Goal: Entertainment & Leisure: Browse casually

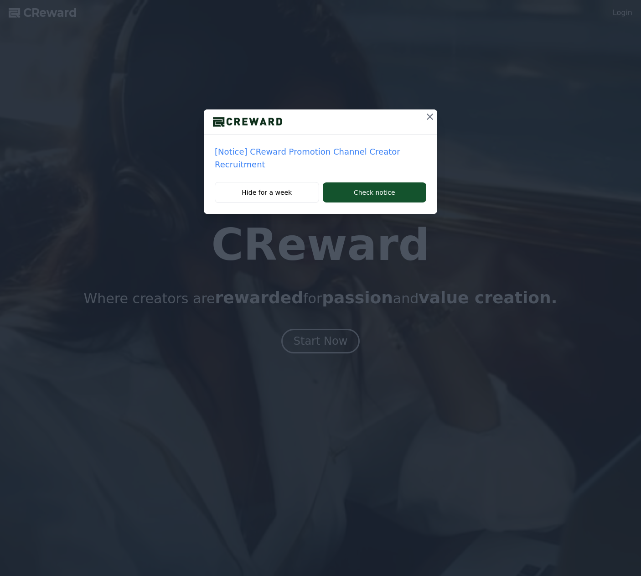
click at [427, 118] on icon at bounding box center [430, 116] width 11 height 11
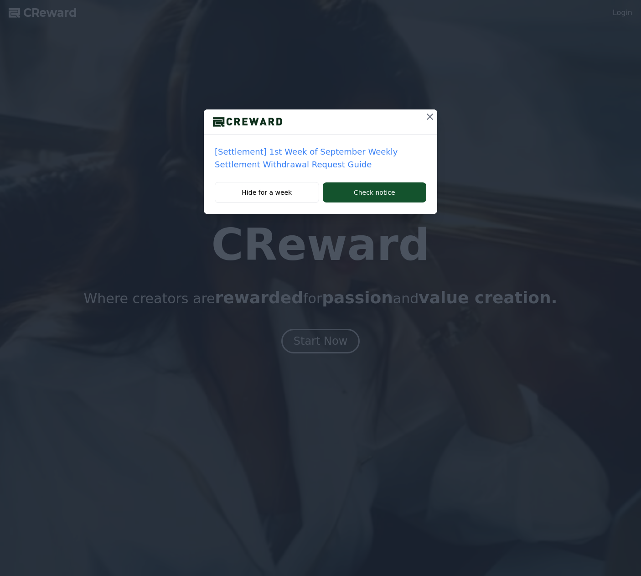
click at [429, 115] on icon at bounding box center [430, 116] width 11 height 11
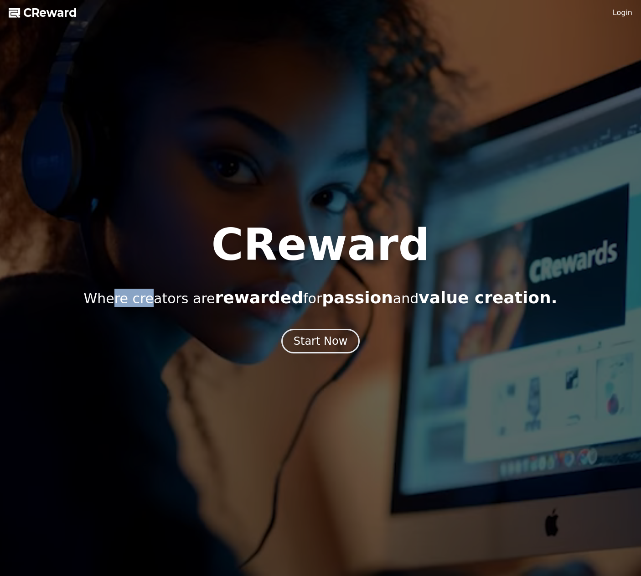
drag, startPoint x: 141, startPoint y: 302, endPoint x: 172, endPoint y: 302, distance: 31.0
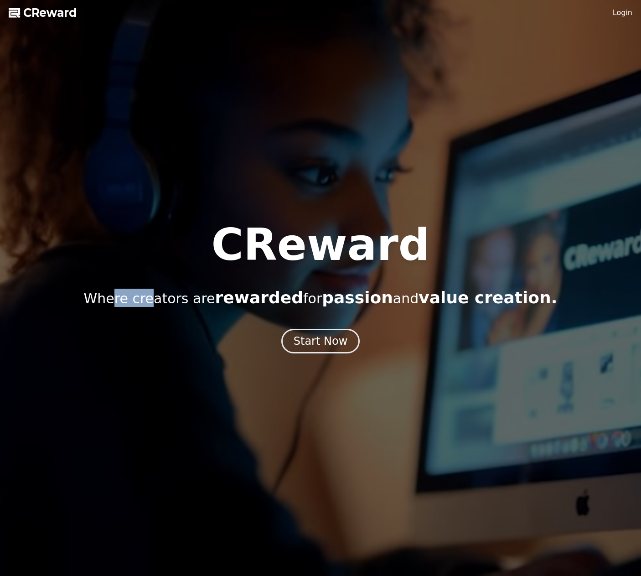
click at [172, 302] on p "Where creators are rewarded for passion and value creation." at bounding box center [321, 298] width 474 height 18
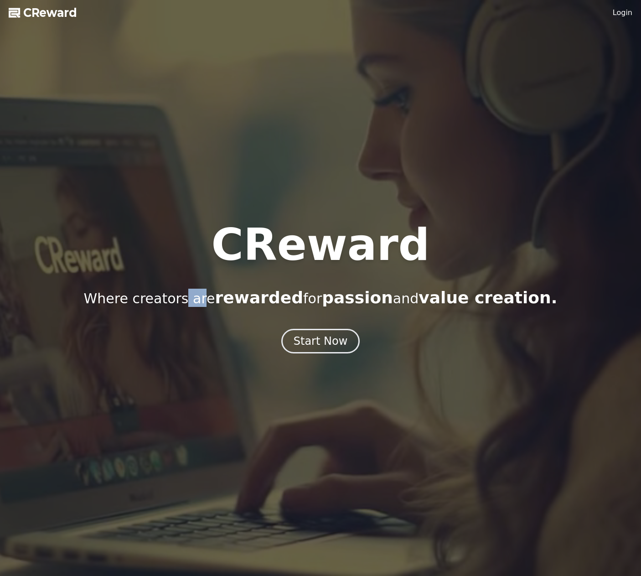
drag, startPoint x: 220, startPoint y: 300, endPoint x: 234, endPoint y: 300, distance: 14.1
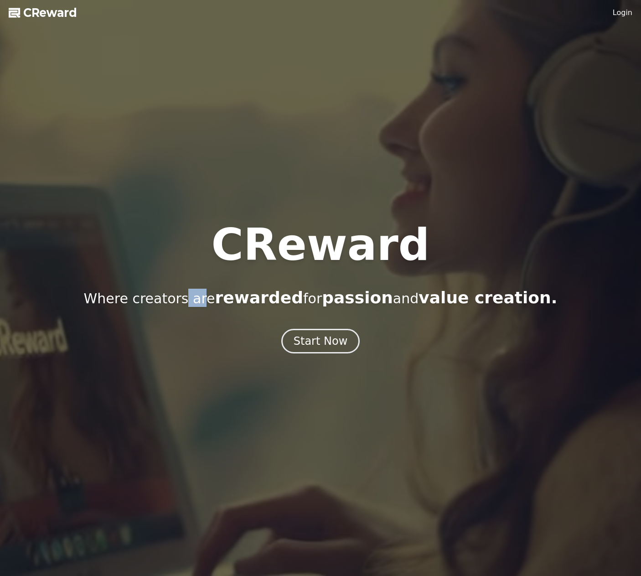
click at [223, 300] on p "Where creators are rewarded for passion and value creation." at bounding box center [321, 298] width 474 height 18
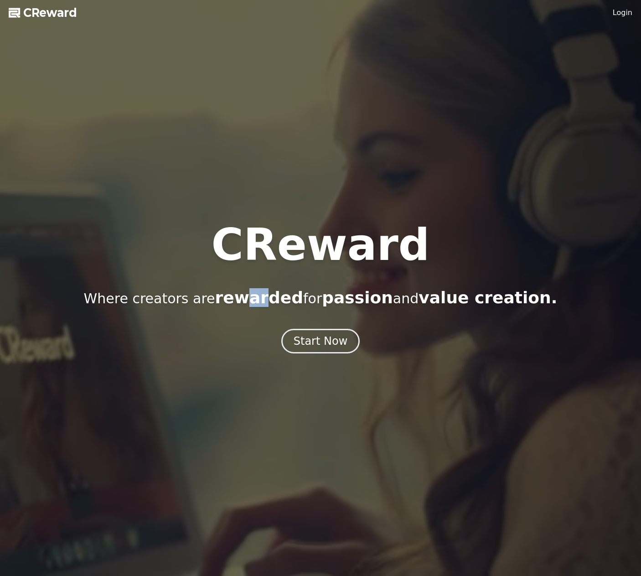
drag, startPoint x: 270, startPoint y: 300, endPoint x: 281, endPoint y: 300, distance: 11.0
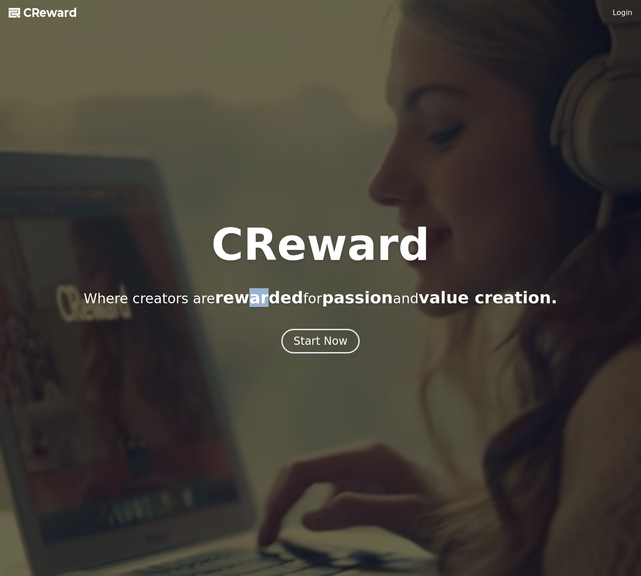
click at [277, 300] on span "rewarded" at bounding box center [259, 297] width 88 height 19
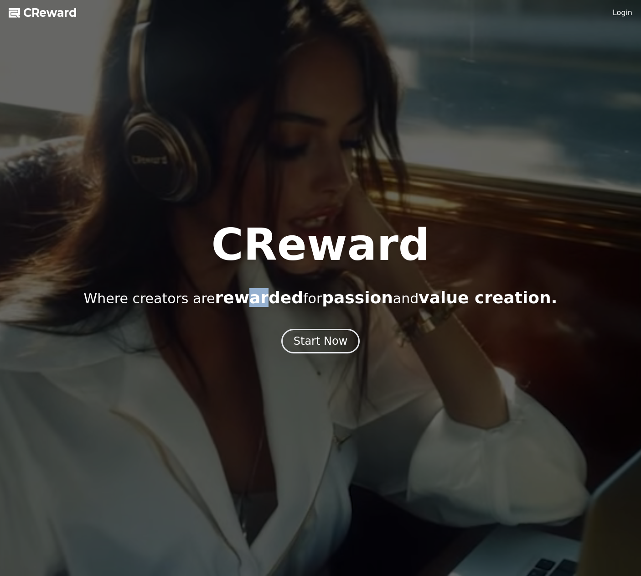
click at [334, 300] on p "Where creators are rewarded for passion and value creation." at bounding box center [321, 298] width 474 height 18
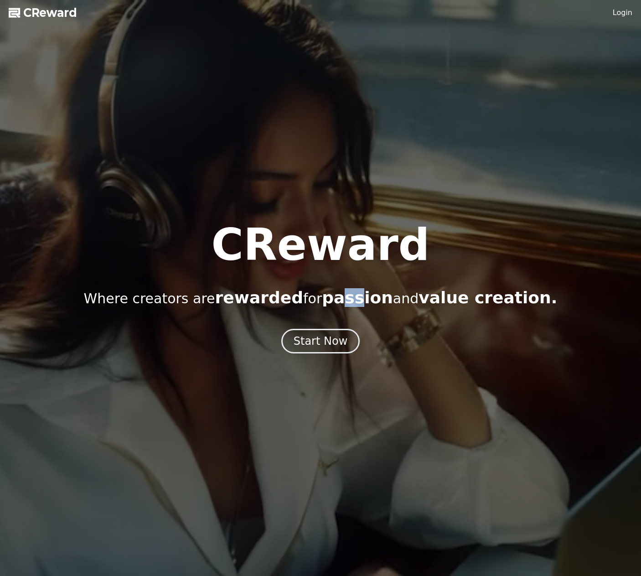
drag, startPoint x: 365, startPoint y: 302, endPoint x: 371, endPoint y: 302, distance: 5.9
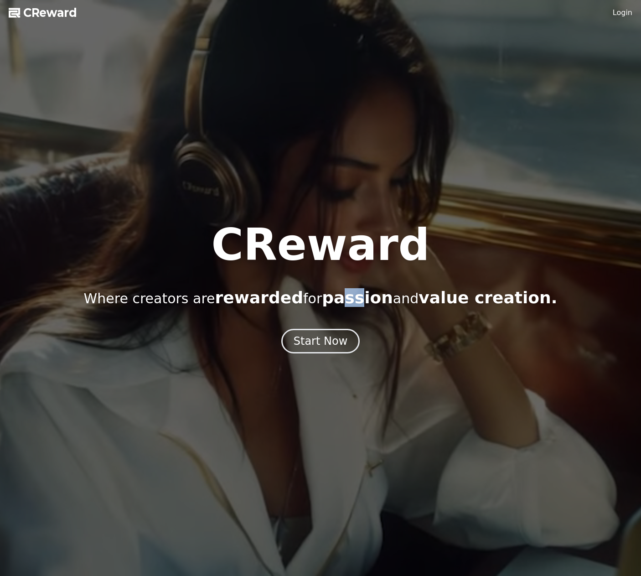
click at [366, 302] on span "passion" at bounding box center [357, 297] width 71 height 19
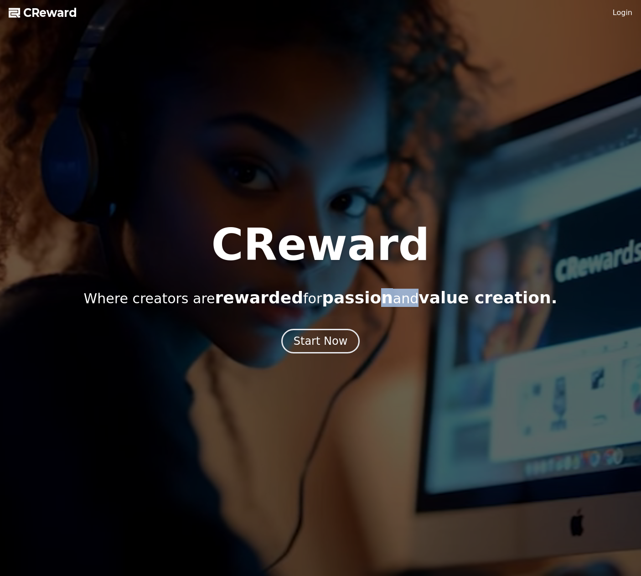
drag, startPoint x: 383, startPoint y: 302, endPoint x: 412, endPoint y: 301, distance: 28.7
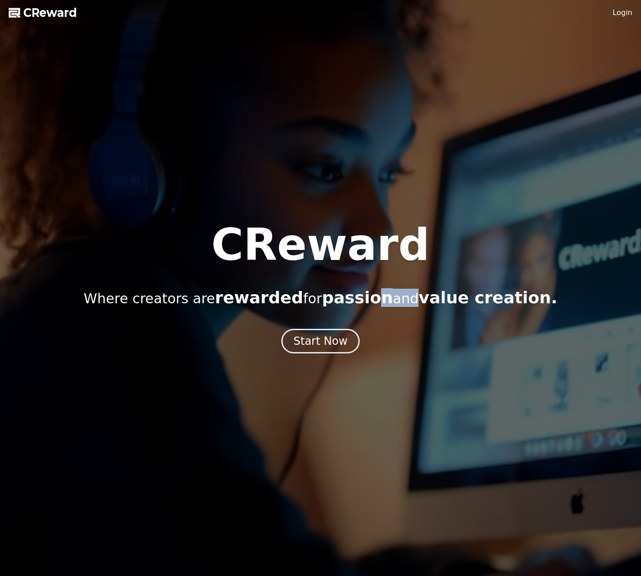
click at [403, 303] on p "Where creators are rewarded for passion and value creation." at bounding box center [321, 298] width 474 height 18
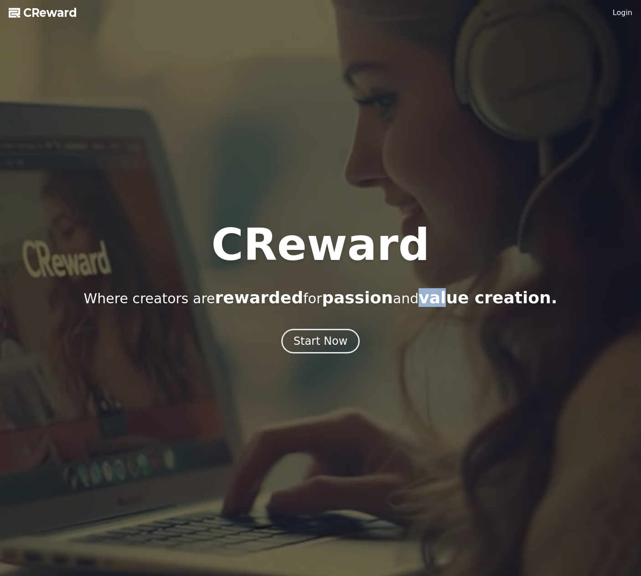
drag, startPoint x: 431, startPoint y: 300, endPoint x: 455, endPoint y: 300, distance: 23.3
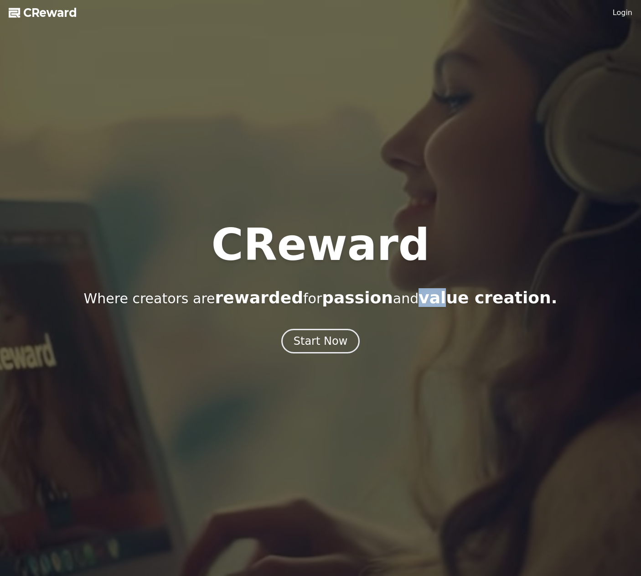
click at [446, 300] on span "value creation." at bounding box center [488, 297] width 139 height 19
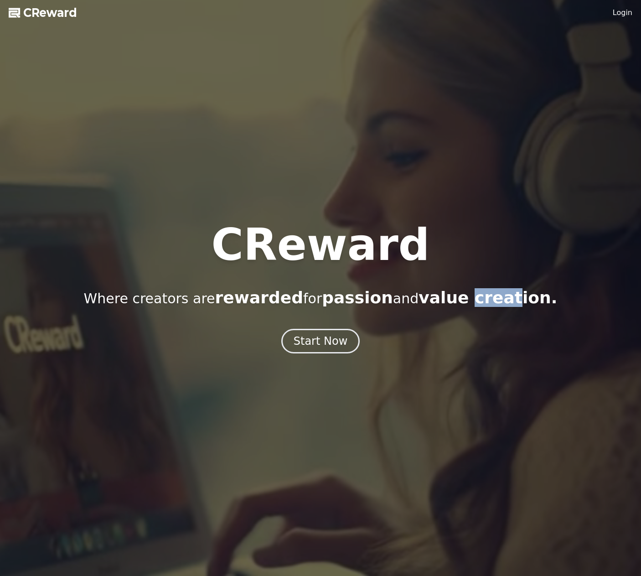
drag, startPoint x: 489, startPoint y: 302, endPoint x: 453, endPoint y: 265, distance: 51.9
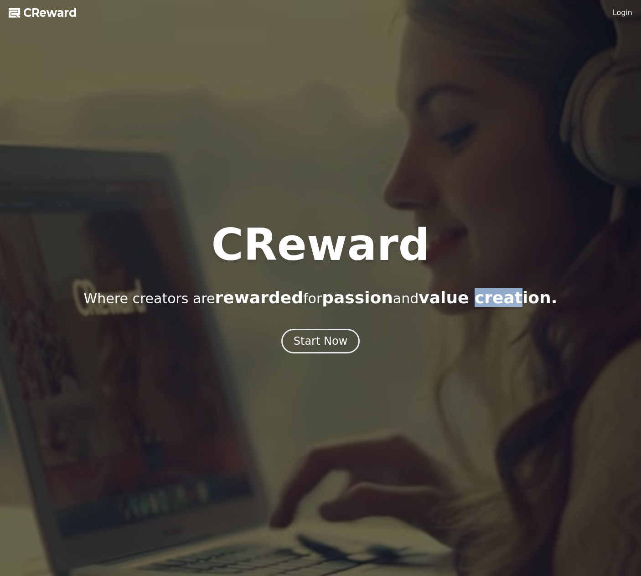
click at [502, 302] on span "value creation." at bounding box center [488, 297] width 139 height 19
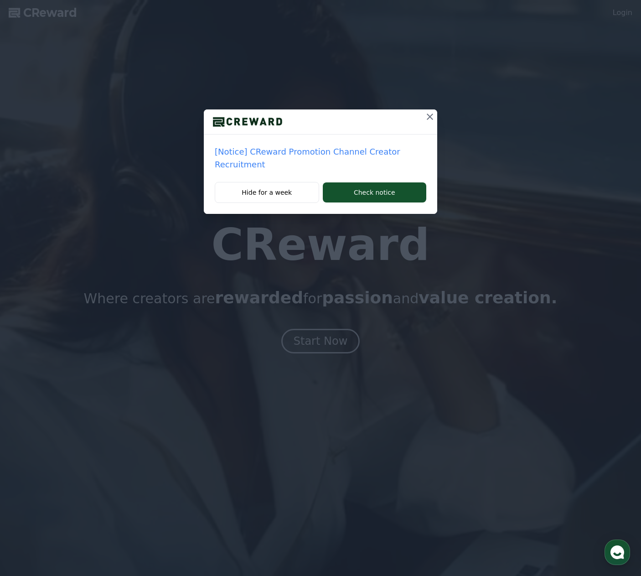
click at [430, 118] on icon at bounding box center [430, 116] width 11 height 11
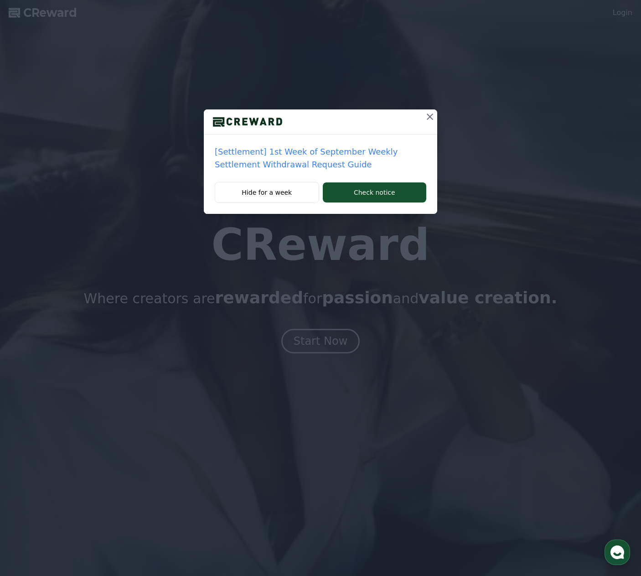
click at [429, 117] on icon at bounding box center [430, 116] width 11 height 11
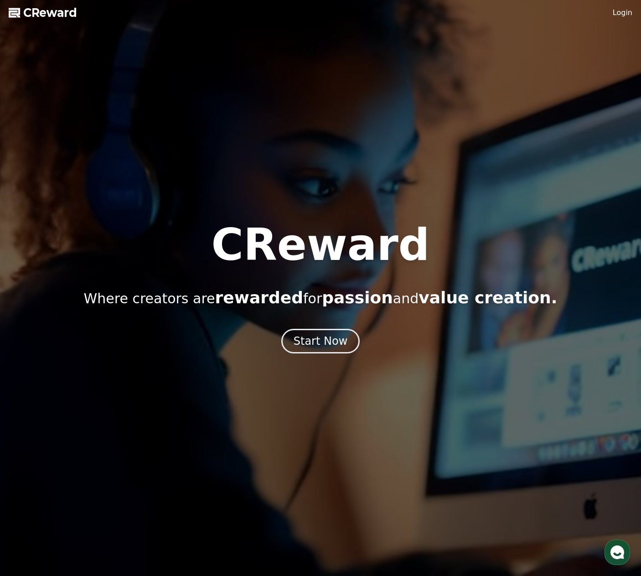
click at [629, 13] on link "Login" at bounding box center [623, 12] width 20 height 11
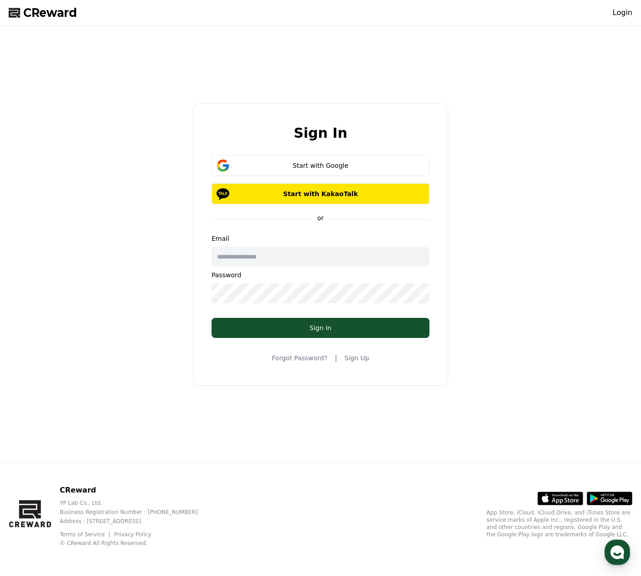
click at [502, 117] on div "Sign In Start with Google Start with KakaoTalk or Email Password Sign In Forgot…" at bounding box center [320, 244] width 631 height 429
click at [127, 161] on div "Sign In Start with Google Start with KakaoTalk or Email Password Sign In Forgot…" at bounding box center [320, 244] width 631 height 429
click at [151, 133] on div "Sign In Start with Google Start with KakaoTalk or Email Password Sign In Forgot…" at bounding box center [320, 244] width 631 height 429
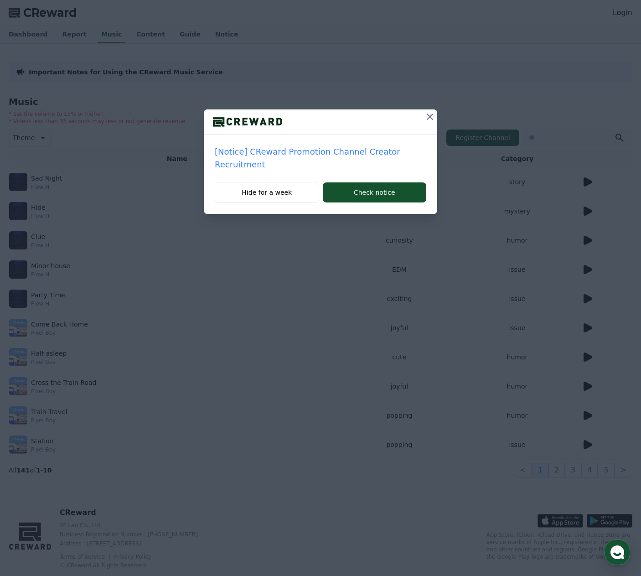
click at [432, 118] on icon at bounding box center [430, 116] width 11 height 11
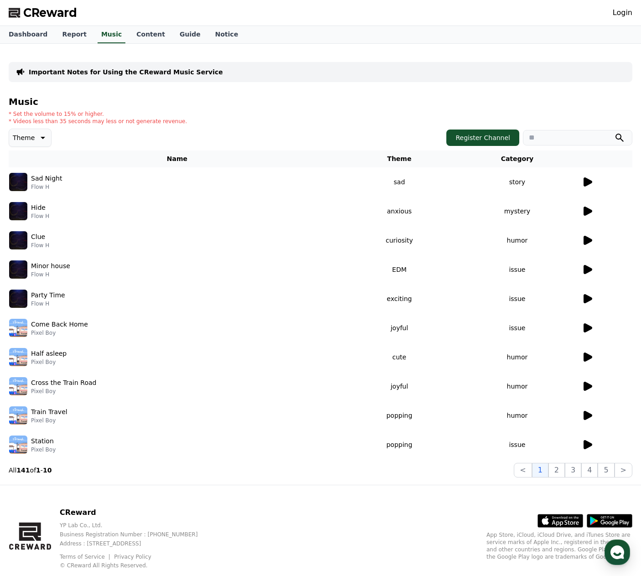
click at [591, 184] on icon at bounding box center [587, 181] width 11 height 11
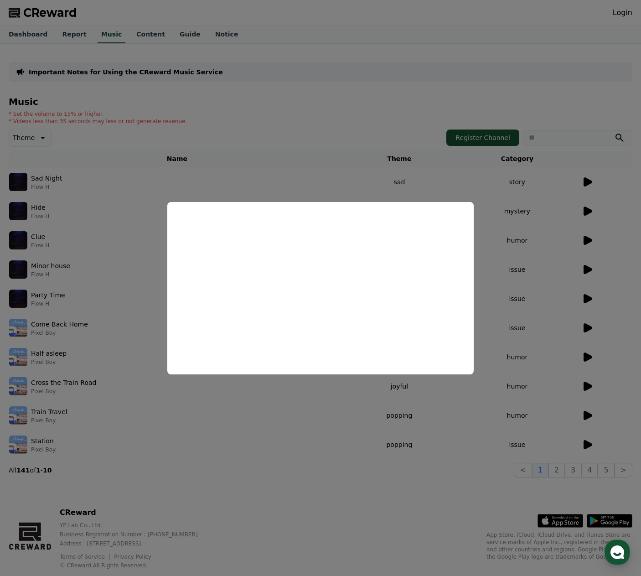
click at [584, 344] on button "close modal" at bounding box center [320, 288] width 641 height 576
click at [587, 355] on icon at bounding box center [588, 356] width 9 height 9
click at [479, 185] on button "close modal" at bounding box center [320, 288] width 641 height 576
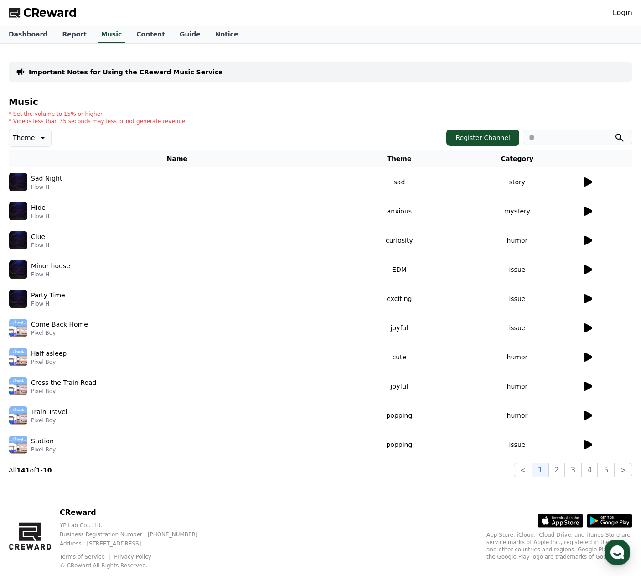
click at [562, 134] on input "search" at bounding box center [577, 138] width 109 height 16
type input "*****"
click at [614, 132] on button "submit" at bounding box center [619, 137] width 11 height 11
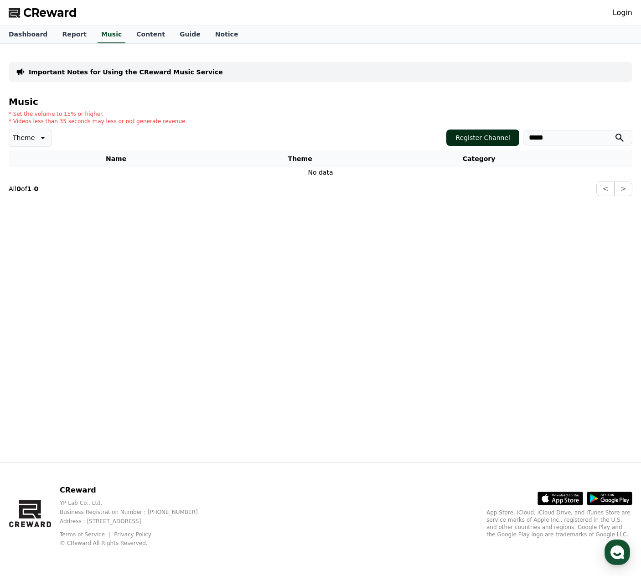
drag, startPoint x: 561, startPoint y: 137, endPoint x: 513, endPoint y: 136, distance: 48.4
click at [513, 136] on div "Register Channel *****" at bounding box center [539, 137] width 186 height 16
click at [614, 132] on button "submit" at bounding box center [619, 137] width 11 height 11
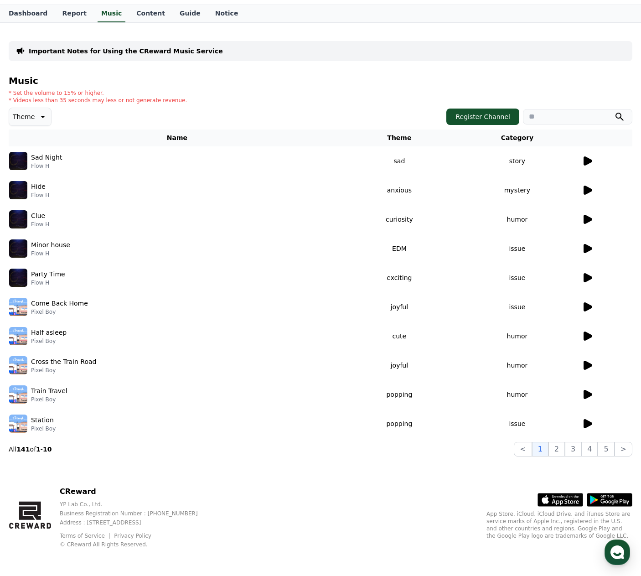
scroll to position [22, 0]
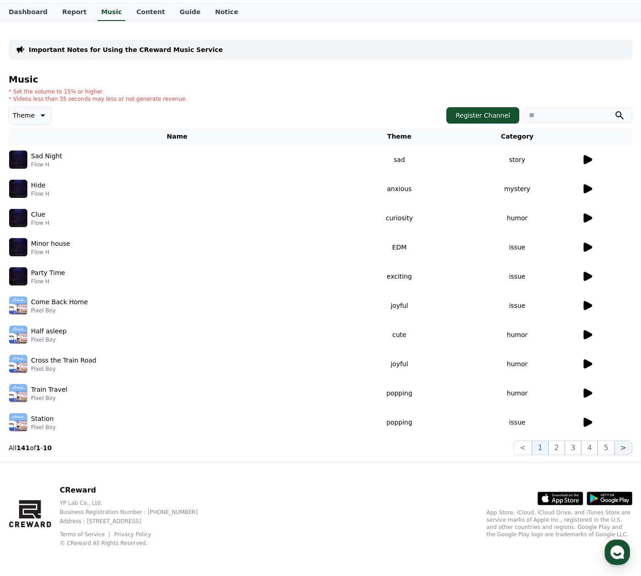
click at [620, 446] on button ">" at bounding box center [624, 447] width 18 height 15
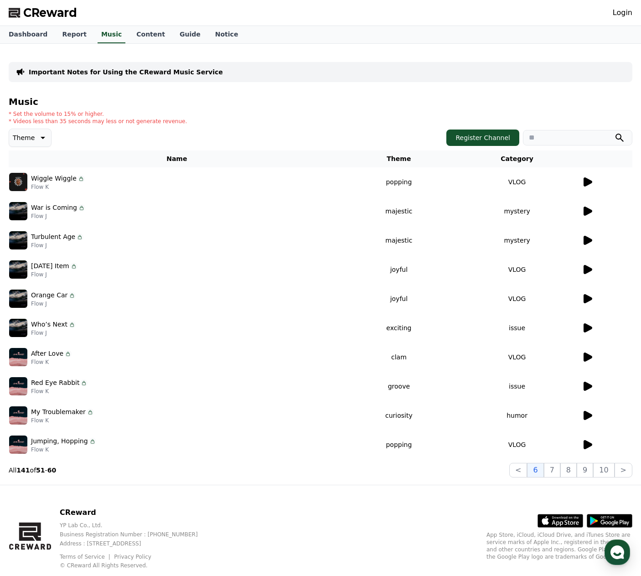
click at [587, 272] on icon at bounding box center [588, 269] width 9 height 9
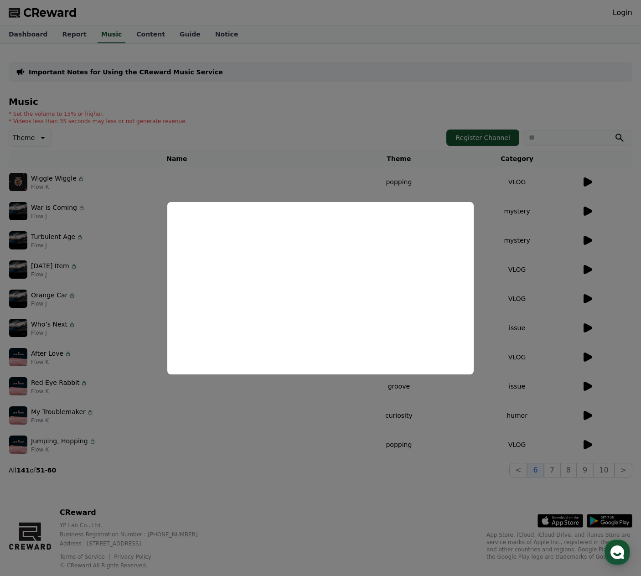
click at [304, 163] on button "close modal" at bounding box center [320, 288] width 641 height 576
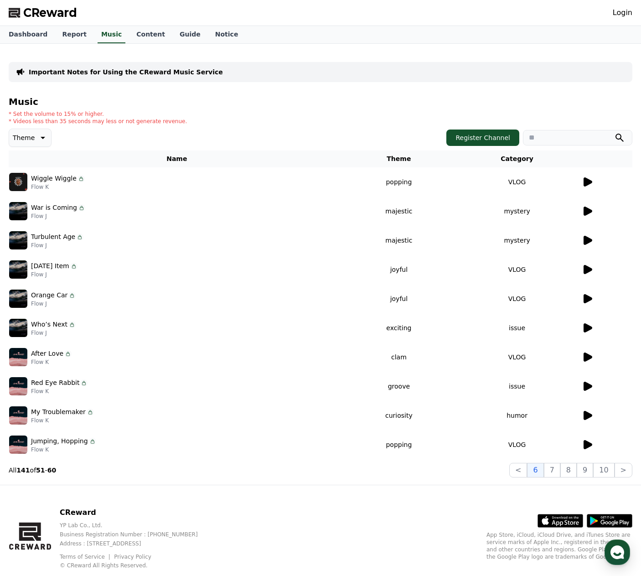
click at [33, 142] on button "Theme" at bounding box center [30, 138] width 43 height 18
click at [23, 164] on button "Joyful" at bounding box center [22, 159] width 25 height 20
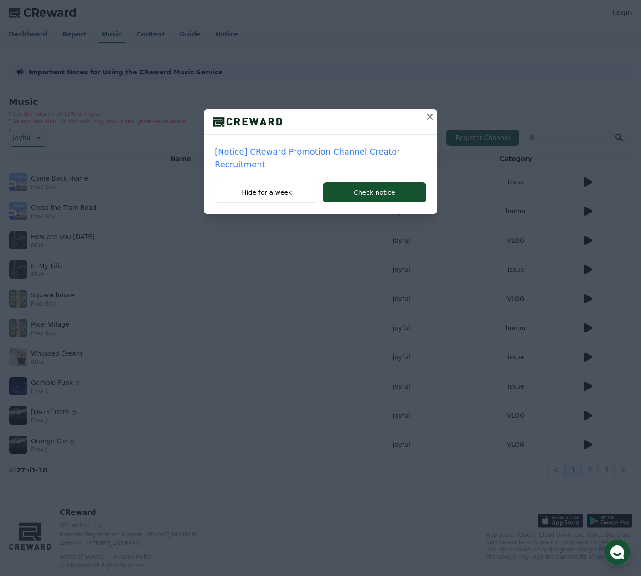
click at [431, 115] on icon at bounding box center [430, 117] width 6 height 6
click at [431, 114] on icon at bounding box center [430, 116] width 11 height 11
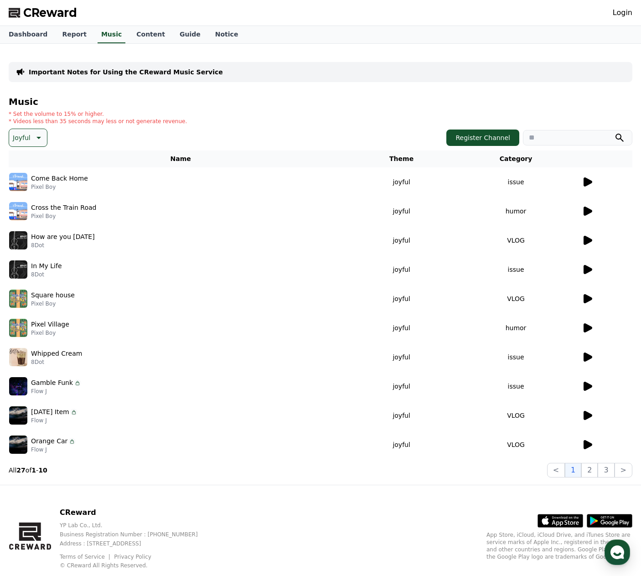
click at [588, 181] on icon at bounding box center [588, 181] width 9 height 9
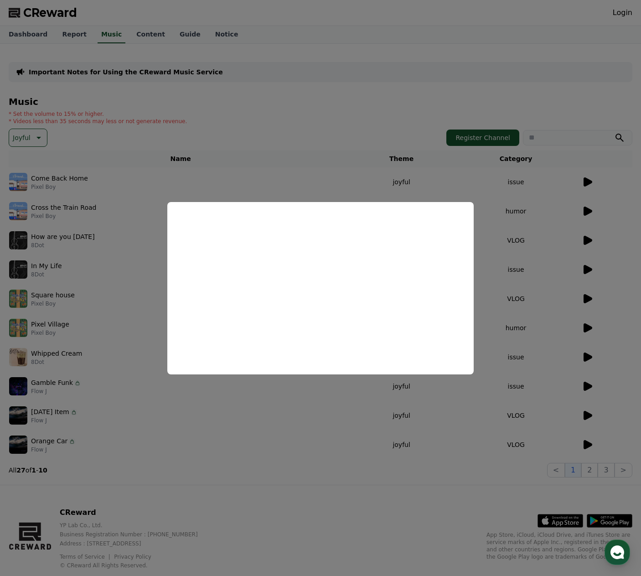
click at [589, 238] on button "close modal" at bounding box center [320, 288] width 641 height 576
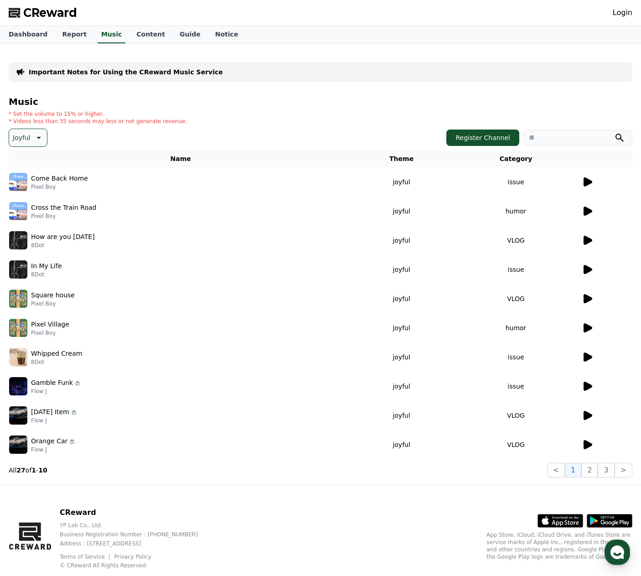
click at [590, 238] on icon at bounding box center [588, 240] width 9 height 9
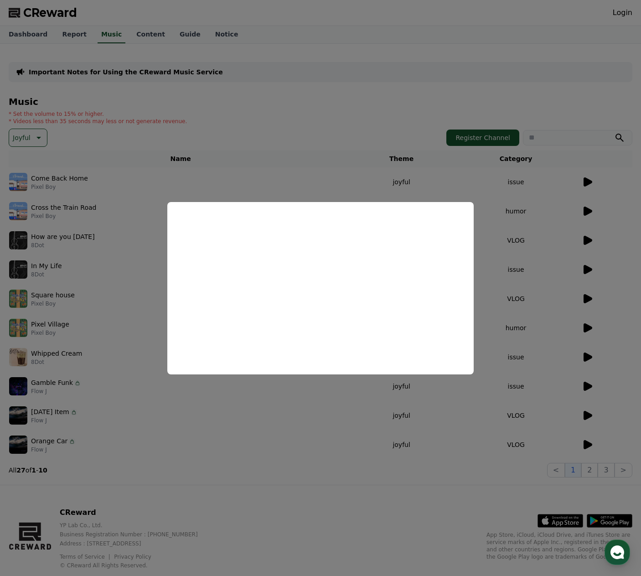
click at [587, 274] on button "close modal" at bounding box center [320, 288] width 641 height 576
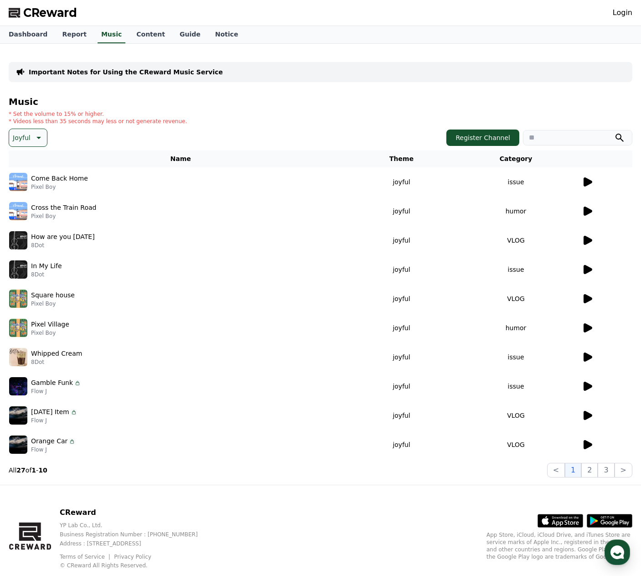
click at [588, 269] on icon at bounding box center [588, 269] width 9 height 9
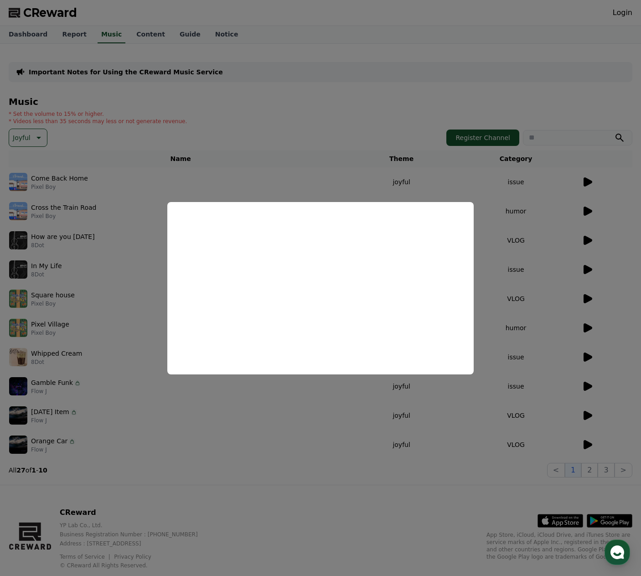
click at [587, 330] on button "close modal" at bounding box center [320, 288] width 641 height 576
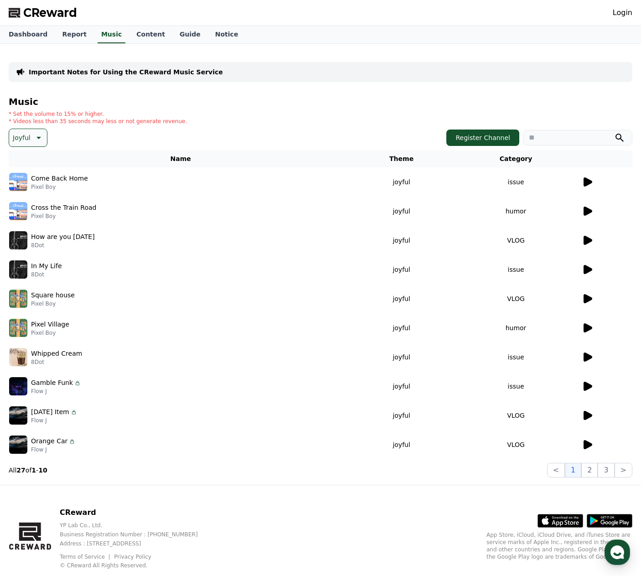
click at [587, 330] on icon at bounding box center [588, 327] width 9 height 9
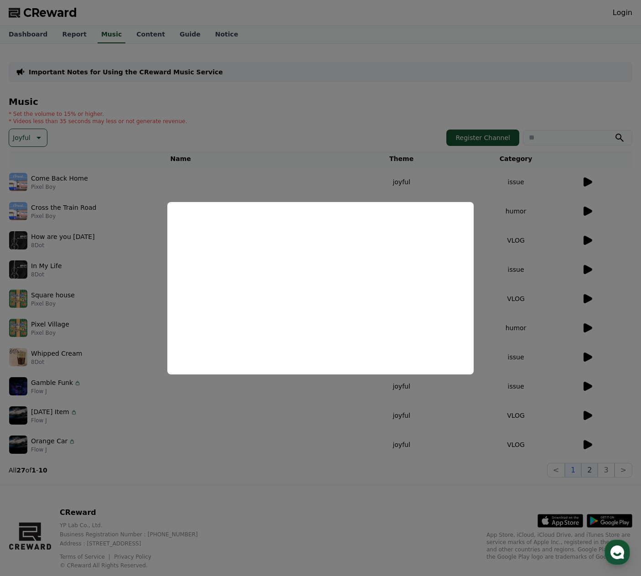
click at [599, 472] on button "close modal" at bounding box center [320, 288] width 641 height 576
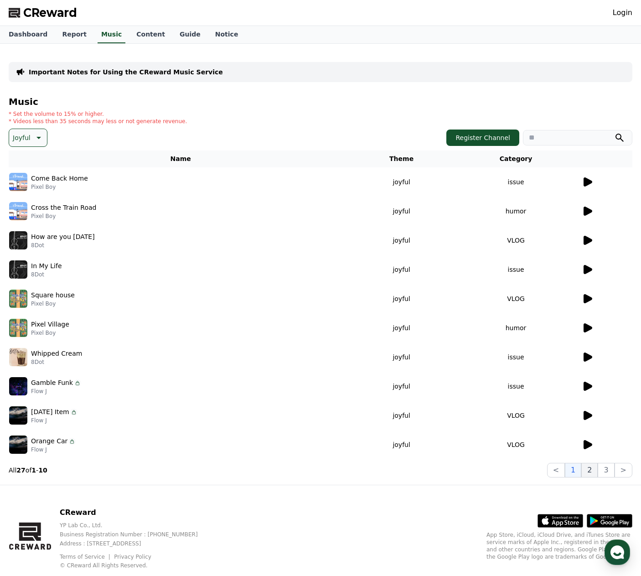
click at [593, 471] on button "2" at bounding box center [589, 470] width 16 height 15
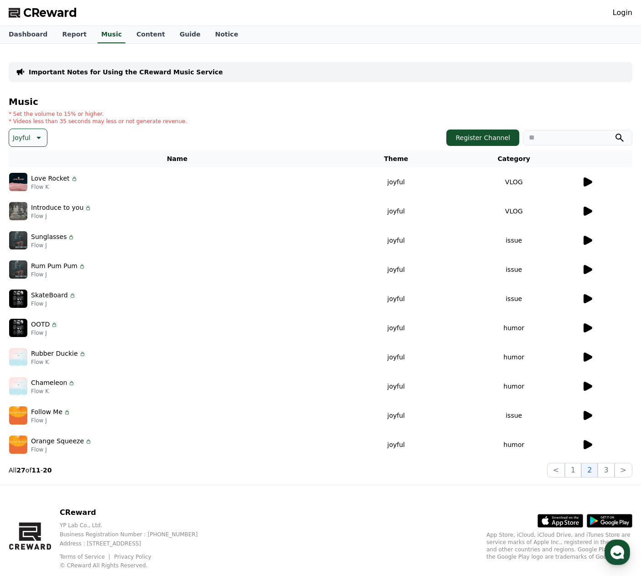
click at [579, 447] on td "humor" at bounding box center [513, 444] width 135 height 29
click at [587, 447] on icon at bounding box center [588, 444] width 9 height 9
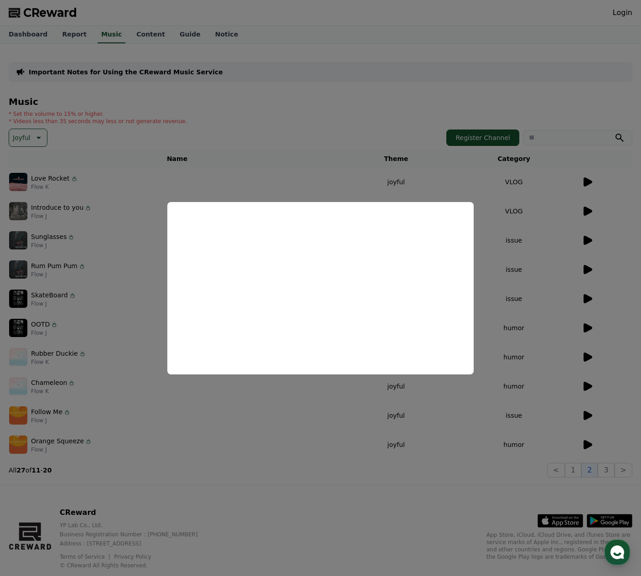
click at [352, 456] on button "close modal" at bounding box center [320, 288] width 641 height 576
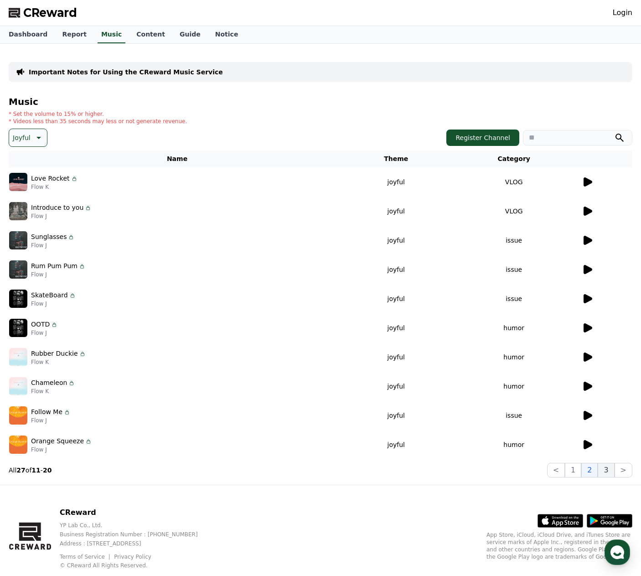
click at [606, 471] on button "3" at bounding box center [606, 470] width 16 height 15
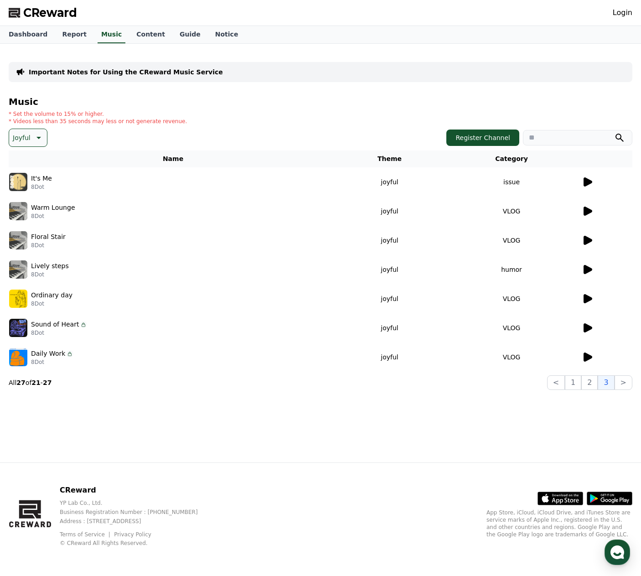
click at [588, 210] on icon at bounding box center [588, 211] width 9 height 9
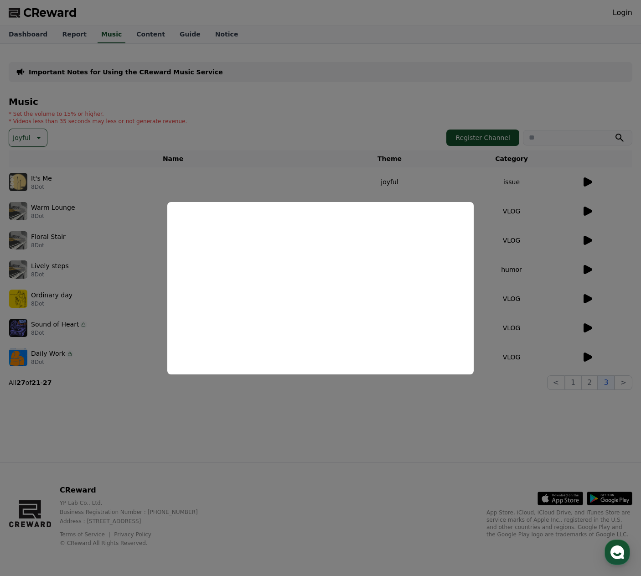
click at [518, 391] on button "close modal" at bounding box center [320, 288] width 641 height 576
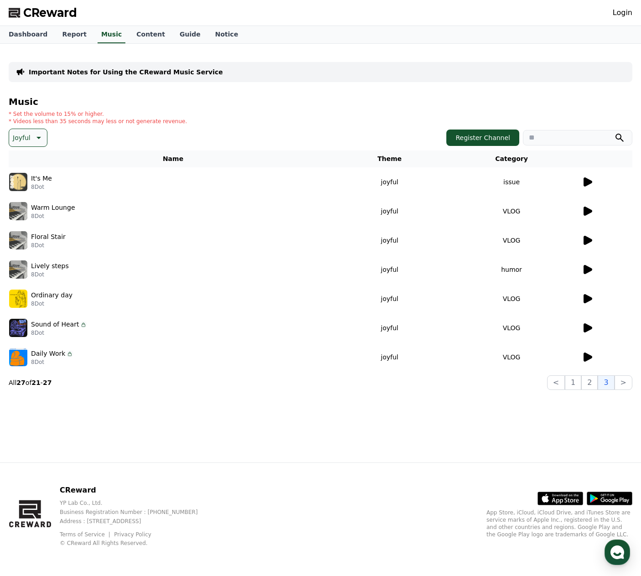
click at [590, 269] on icon at bounding box center [588, 269] width 9 height 9
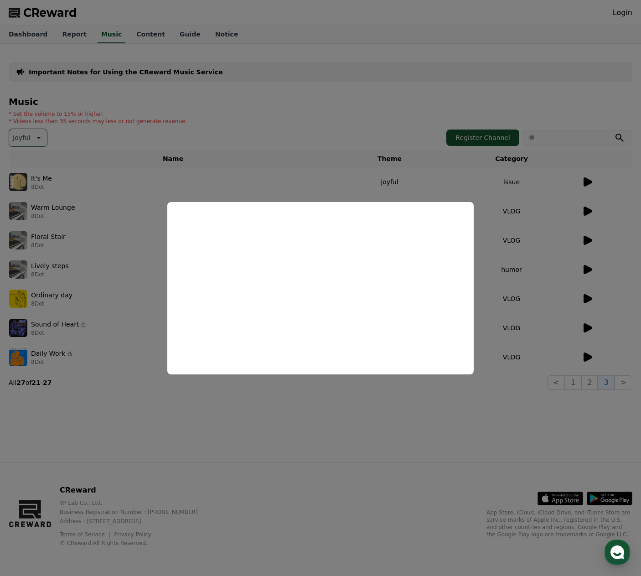
click at [306, 170] on button "close modal" at bounding box center [320, 288] width 641 height 576
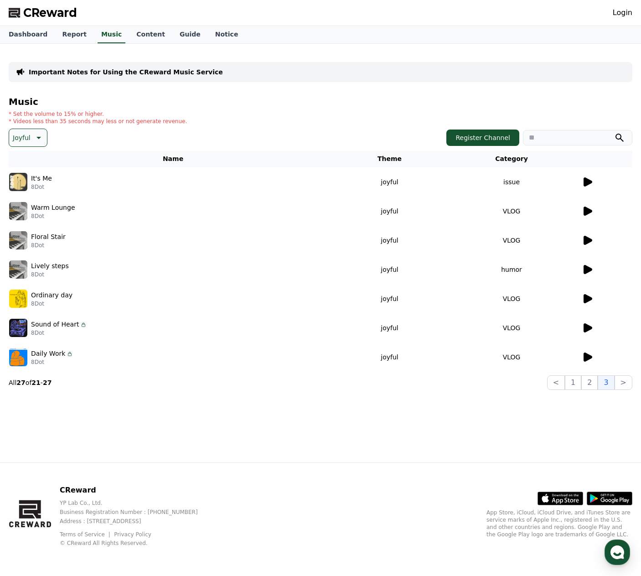
click at [40, 137] on icon at bounding box center [37, 137] width 11 height 11
click at [24, 235] on button "Comic" at bounding box center [23, 237] width 27 height 20
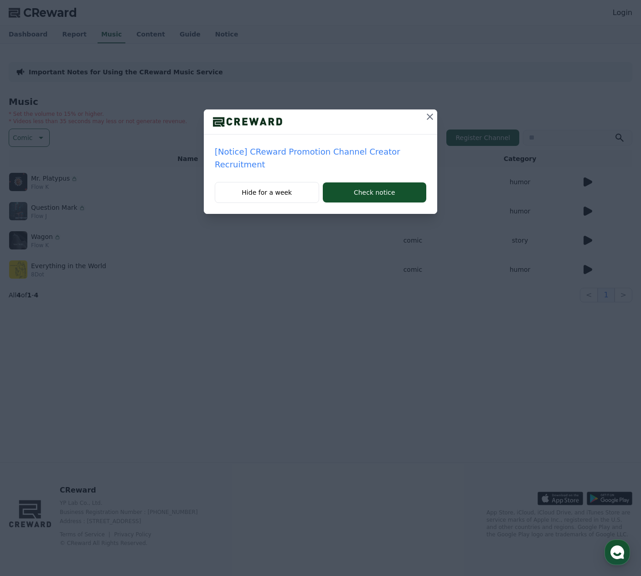
click at [430, 114] on icon at bounding box center [430, 116] width 11 height 11
click at [431, 114] on icon at bounding box center [430, 116] width 11 height 11
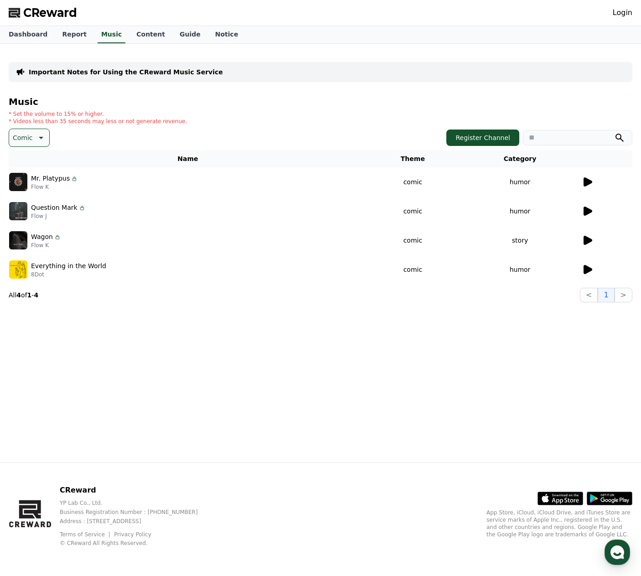
click at [590, 179] on icon at bounding box center [587, 181] width 11 height 11
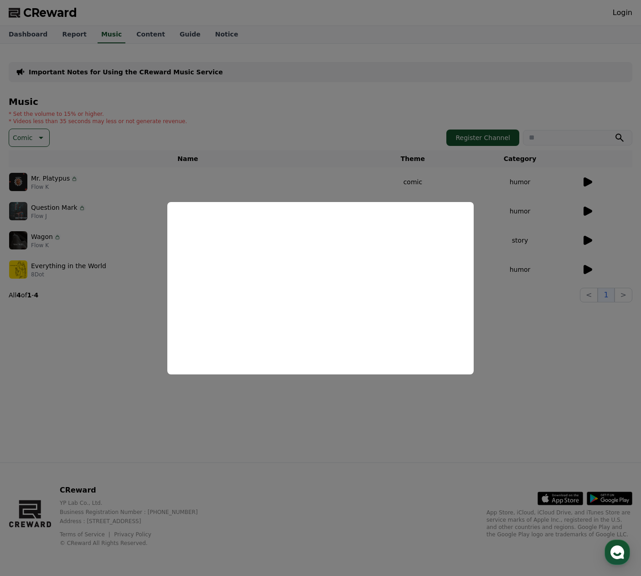
click at [589, 212] on button "close modal" at bounding box center [320, 288] width 641 height 576
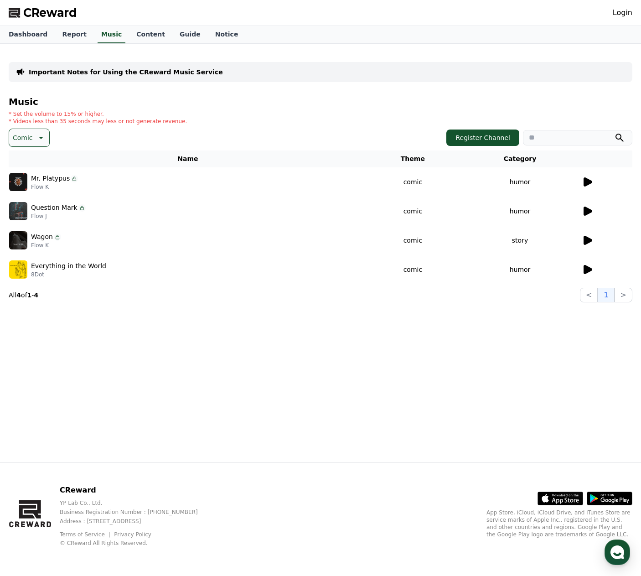
click at [590, 212] on icon at bounding box center [588, 211] width 9 height 9
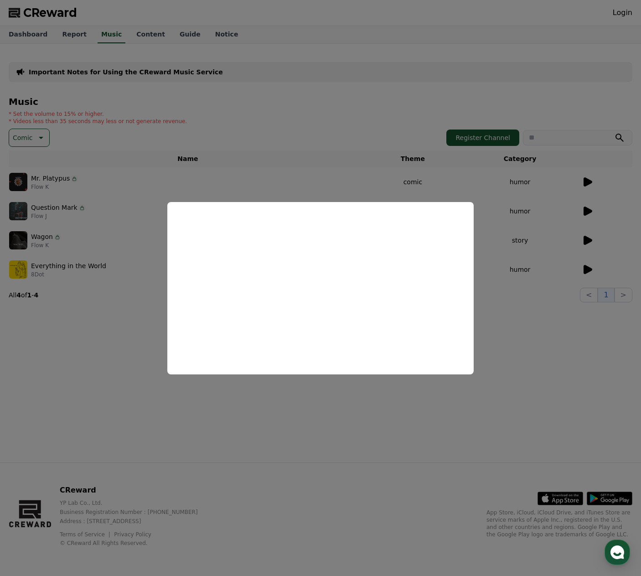
click at [548, 268] on button "close modal" at bounding box center [320, 288] width 641 height 576
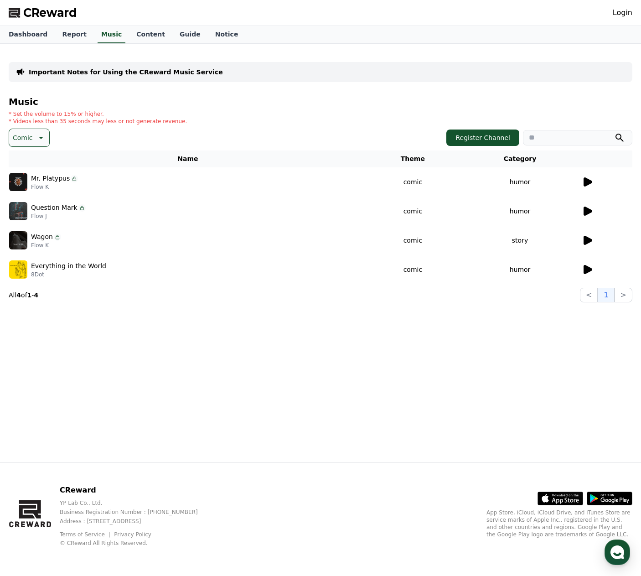
click at [588, 242] on icon at bounding box center [588, 240] width 9 height 9
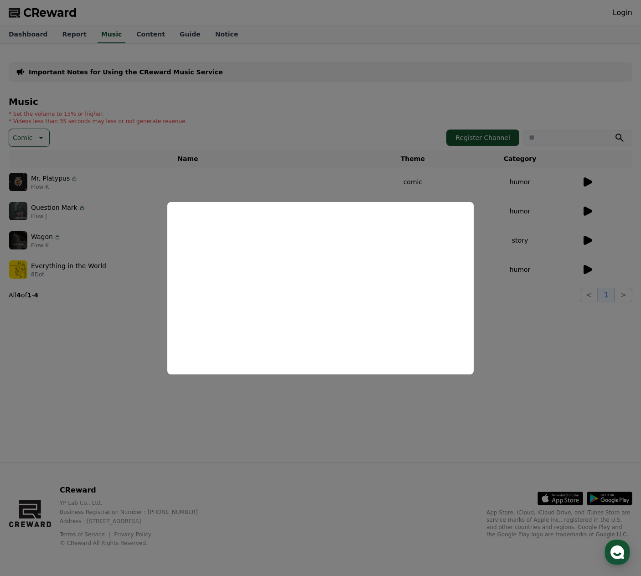
click at [542, 295] on button "close modal" at bounding box center [320, 288] width 641 height 576
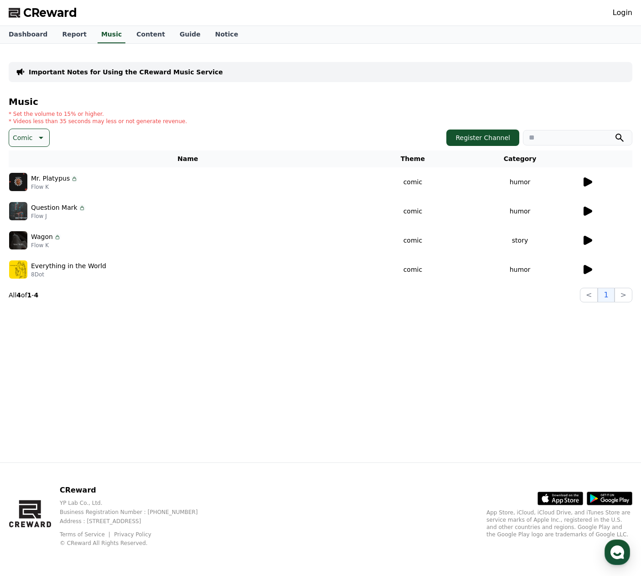
click at [585, 270] on icon at bounding box center [588, 269] width 9 height 9
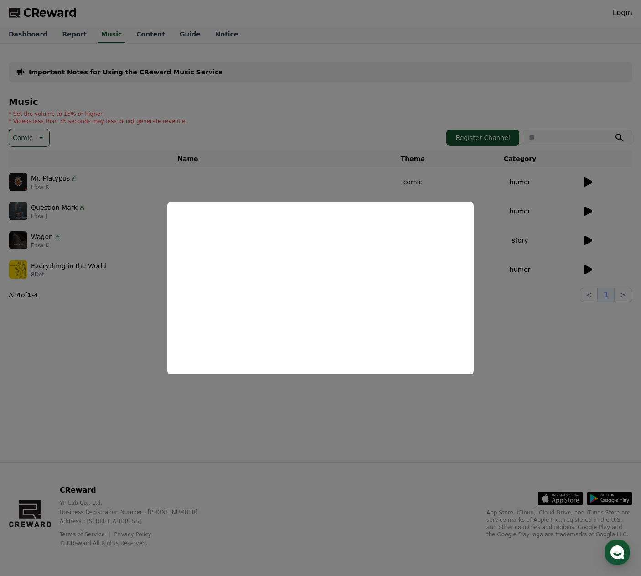
click at [529, 307] on button "close modal" at bounding box center [320, 288] width 641 height 576
